Goal: Information Seeking & Learning: Learn about a topic

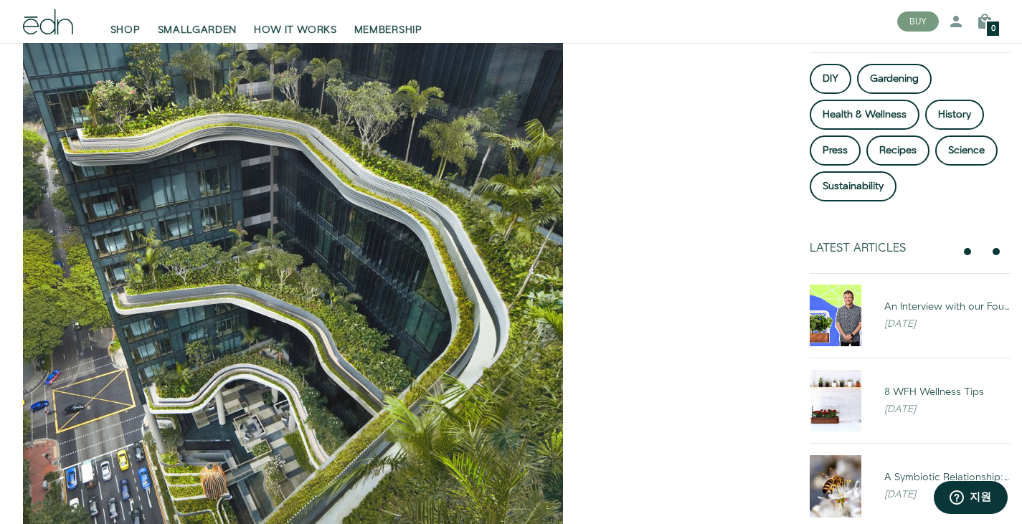
scroll to position [199, 0]
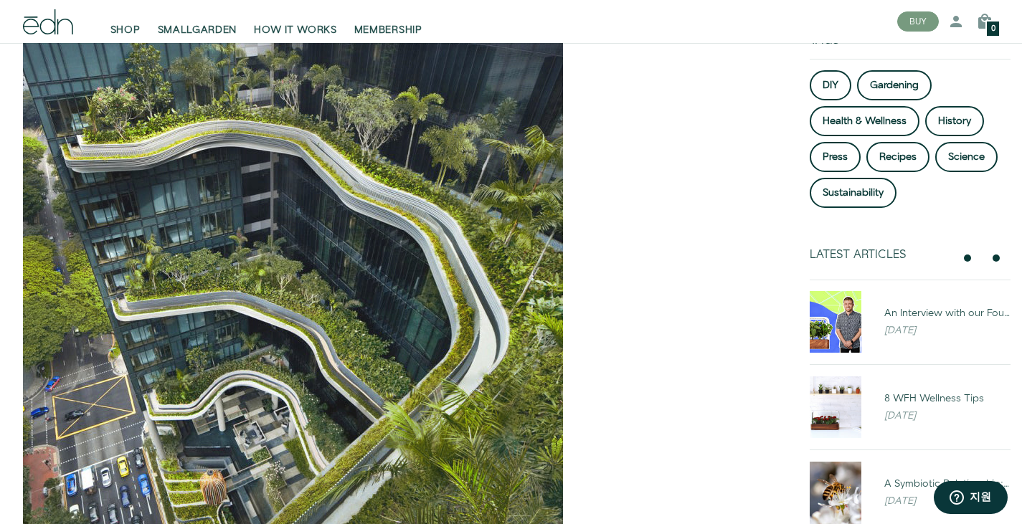
click at [329, 373] on img at bounding box center [293, 304] width 540 height 540
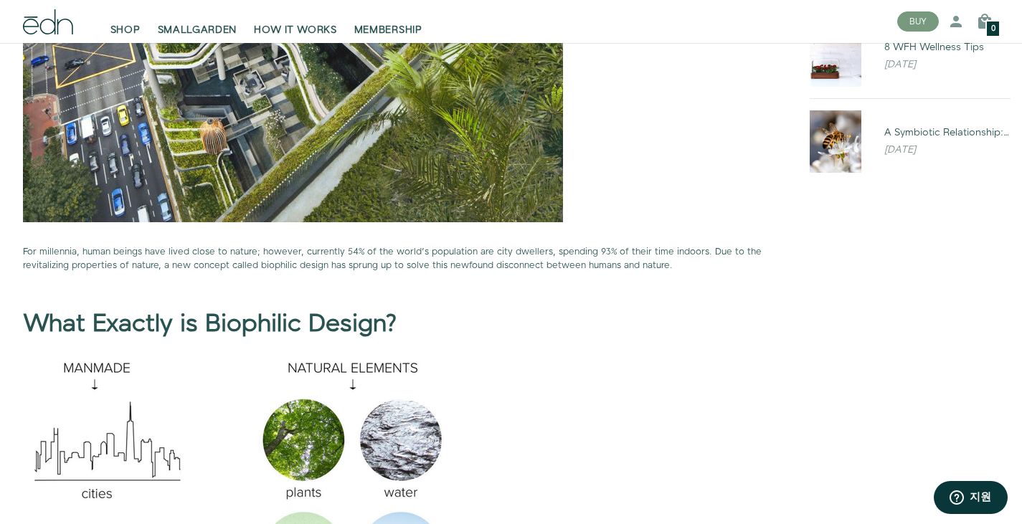
scroll to position [551, 0]
click at [240, 264] on p "For millennia, human beings have lived close to nature; however, currently 54% …" at bounding box center [399, 258] width 752 height 27
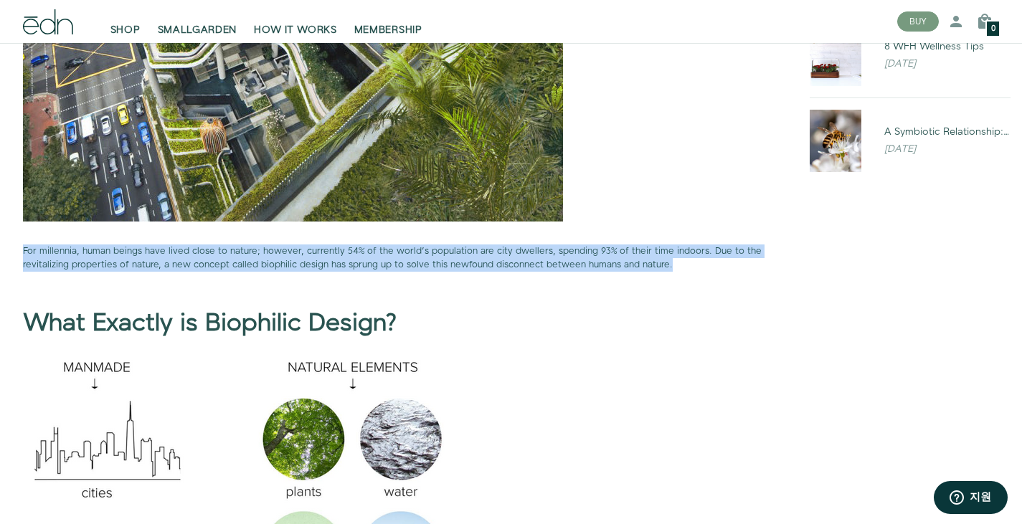
click at [240, 264] on p "For millennia, human beings have lived close to nature; however, currently 54% …" at bounding box center [399, 258] width 752 height 27
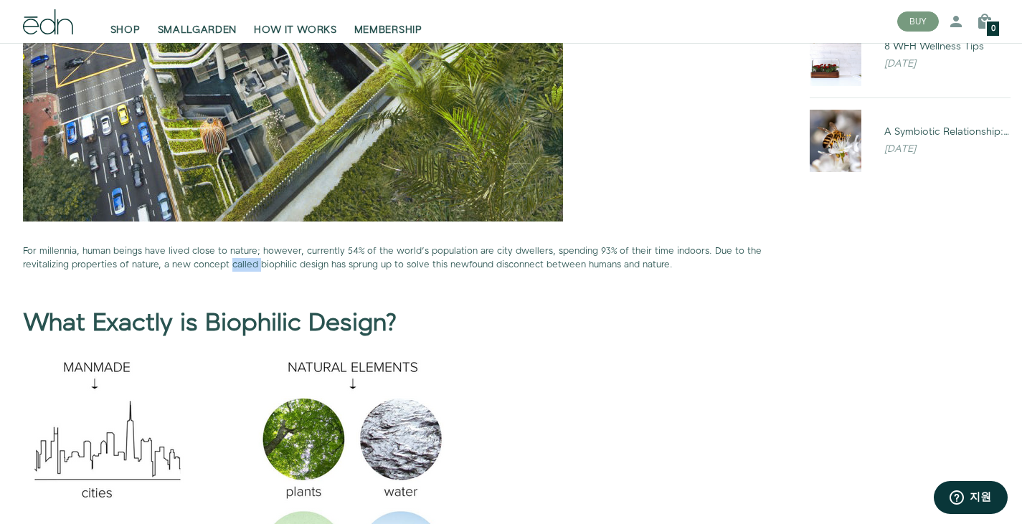
click at [240, 264] on p "For millennia, human beings have lived close to nature; however, currently 54% …" at bounding box center [399, 258] width 752 height 27
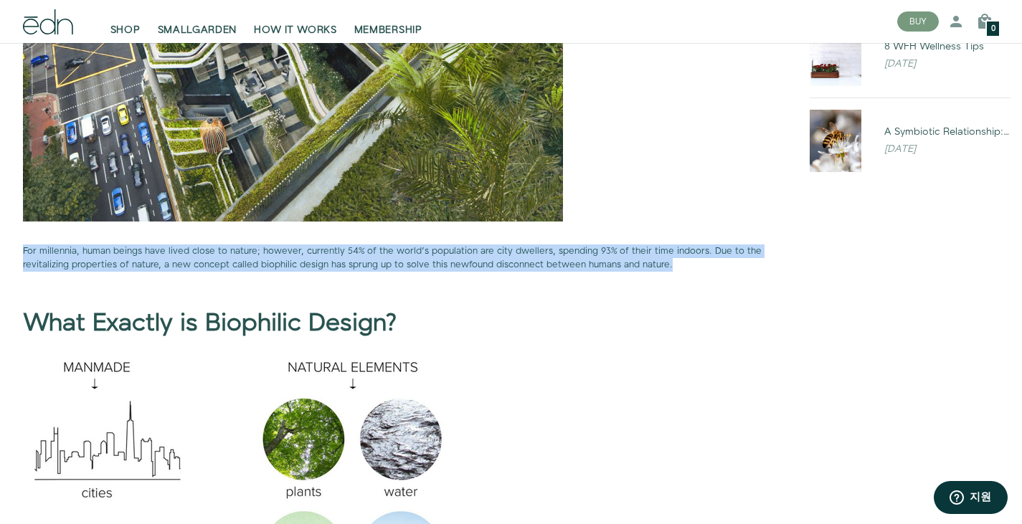
click at [240, 264] on p "For millennia, human beings have lived close to nature; however, currently 54% …" at bounding box center [399, 258] width 752 height 27
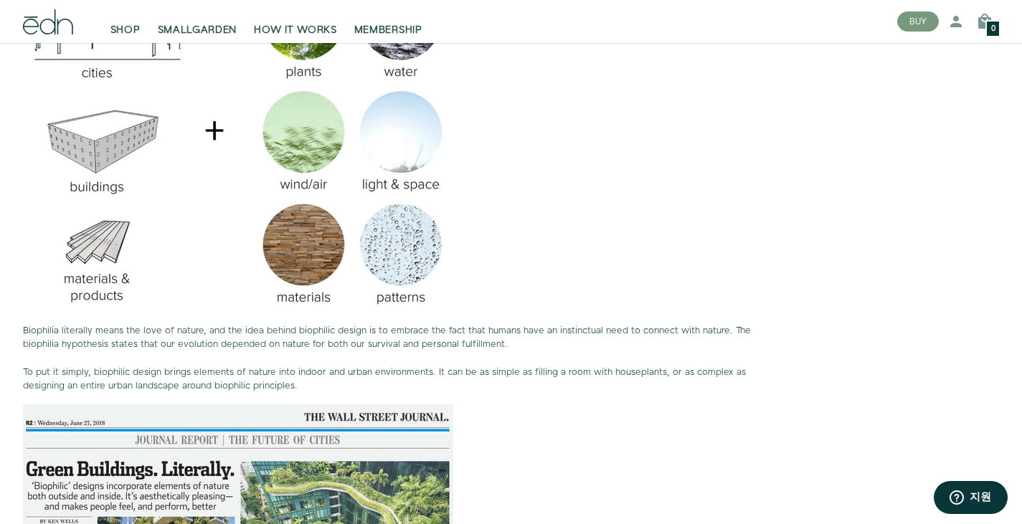
scroll to position [977, 0]
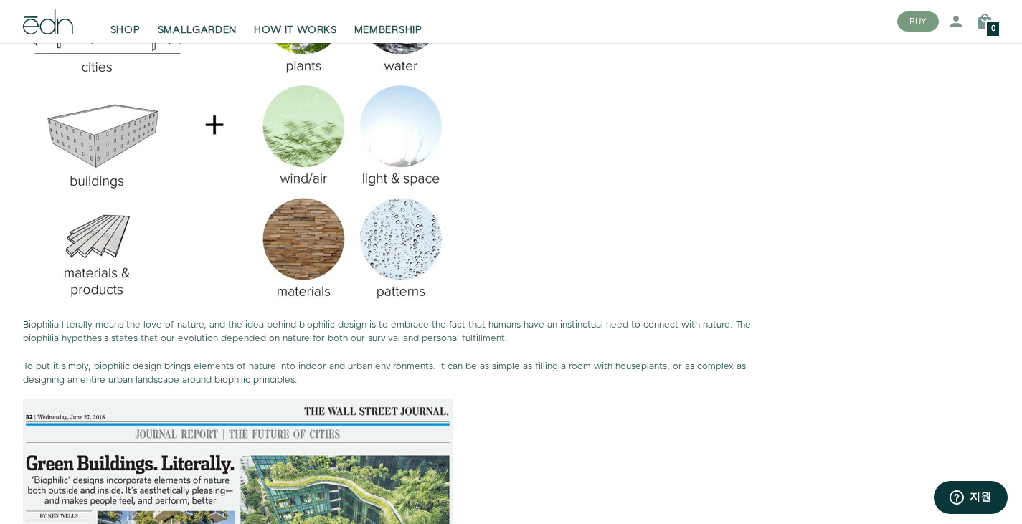
click at [125, 359] on p "Biophilia literally means the love of nature, and the idea behind biophilic des…" at bounding box center [399, 352] width 752 height 69
click at [128, 338] on span "Biophilia literally means the love of nature, and the idea behind biophilic des…" at bounding box center [387, 331] width 728 height 27
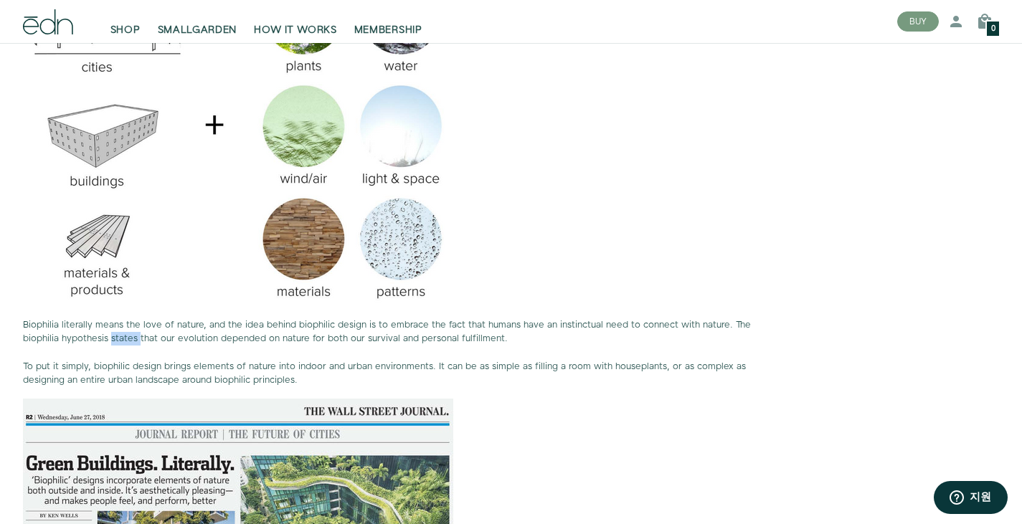
click at [128, 338] on span "Biophilia literally means the love of nature, and the idea behind biophilic des…" at bounding box center [387, 331] width 728 height 27
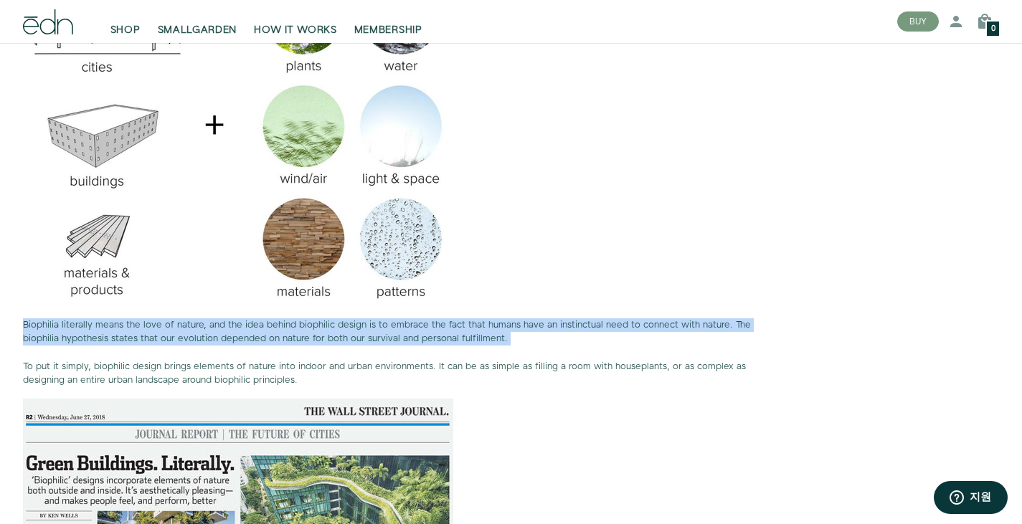
click at [128, 338] on span "Biophilia literally means the love of nature, and the idea behind biophilic des…" at bounding box center [387, 331] width 728 height 27
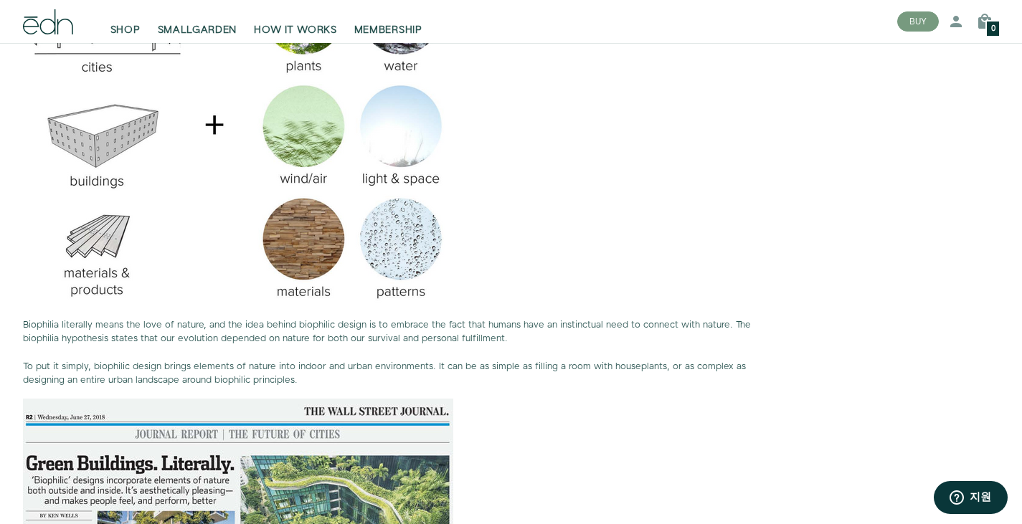
click at [128, 338] on span "Biophilia literally means the love of nature, and the idea behind biophilic des…" at bounding box center [387, 331] width 728 height 27
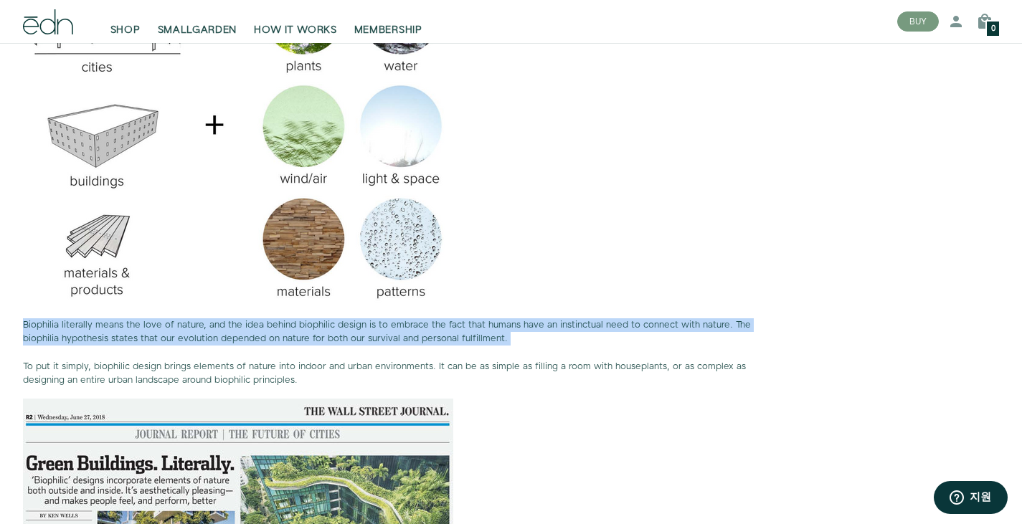
click at [128, 338] on span "Biophilia literally means the love of nature, and the idea behind biophilic des…" at bounding box center [387, 331] width 728 height 27
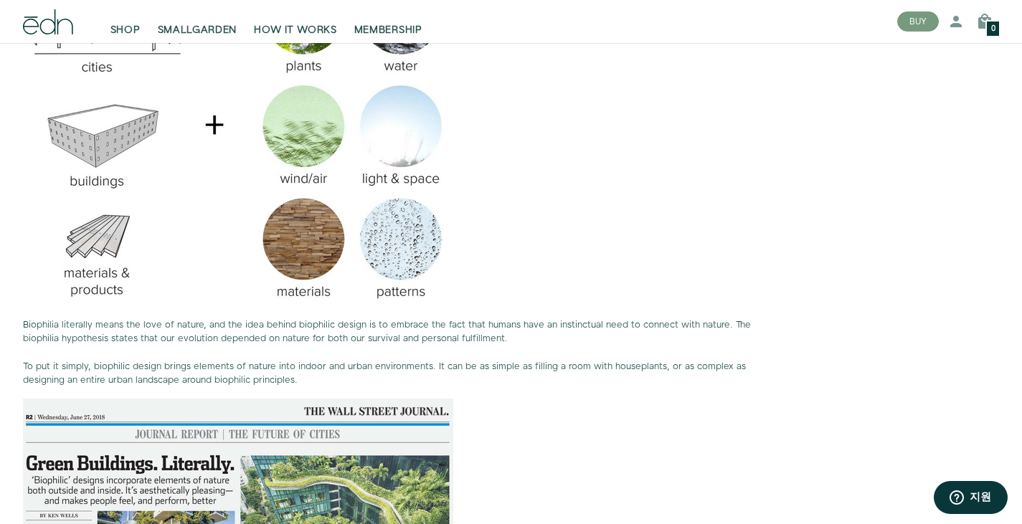
click at [191, 327] on span "Biophilia literally means the love of nature, and the idea behind biophilic des…" at bounding box center [387, 331] width 728 height 27
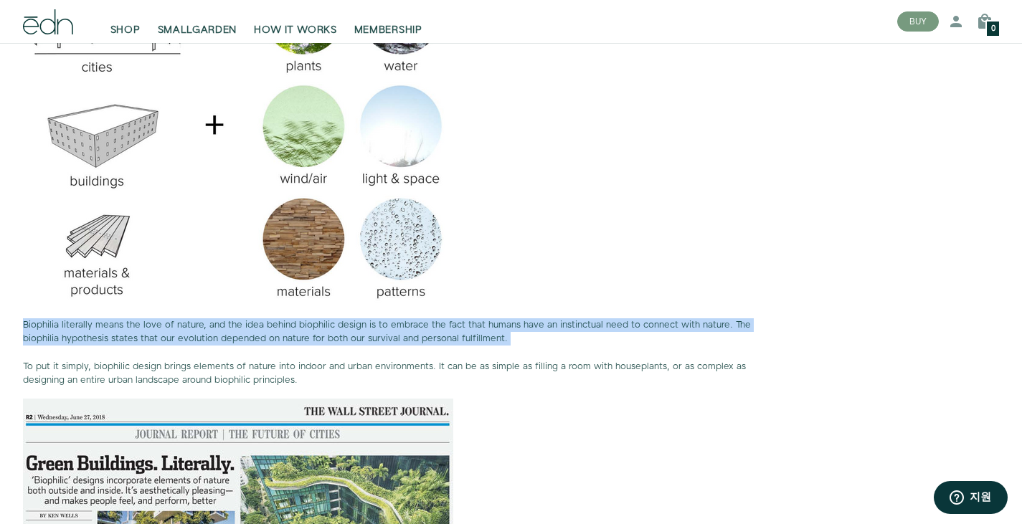
click at [191, 327] on span "Biophilia literally means the love of nature, and the idea behind biophilic des…" at bounding box center [387, 331] width 728 height 27
